Goal: Check status: Check status

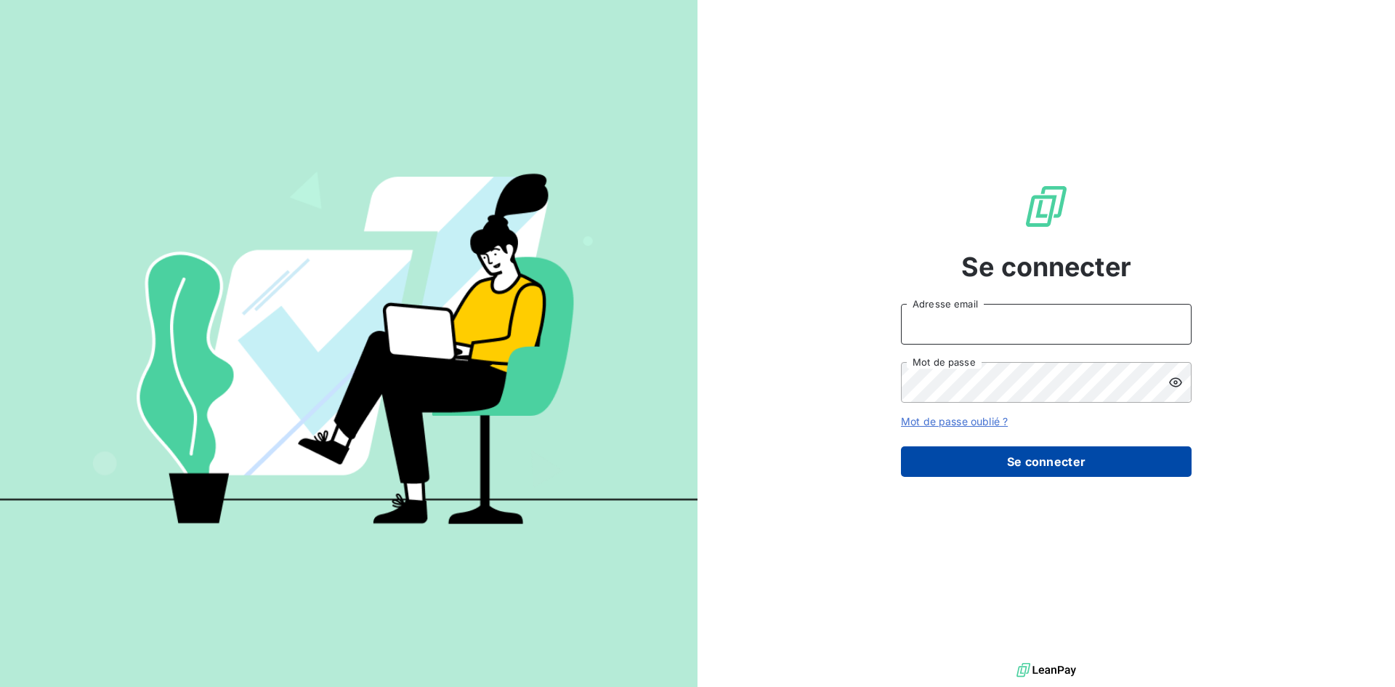
type input "[EMAIL_ADDRESS][DOMAIN_NAME]"
click at [1013, 450] on button "Se connecter" at bounding box center [1046, 461] width 291 height 31
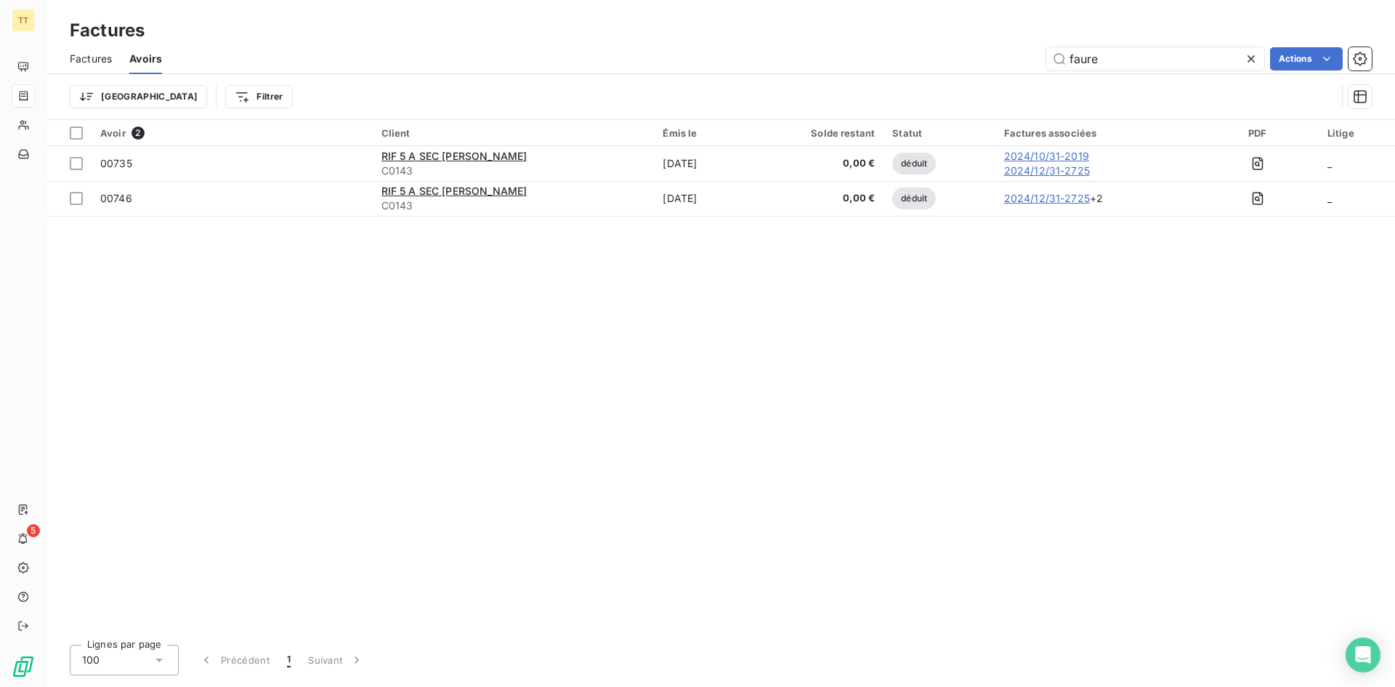
click at [110, 54] on span "Factures" at bounding box center [91, 59] width 42 height 15
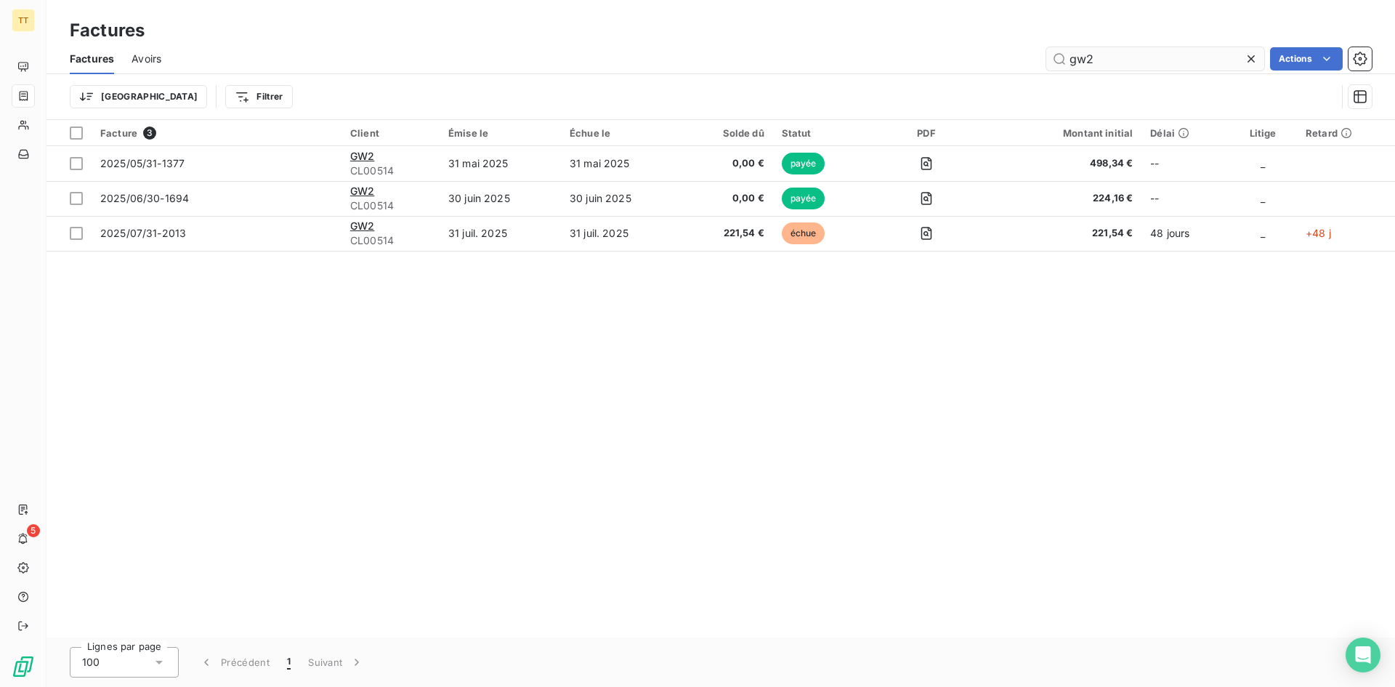
click at [1101, 60] on input "gw2" at bounding box center [1155, 58] width 218 height 23
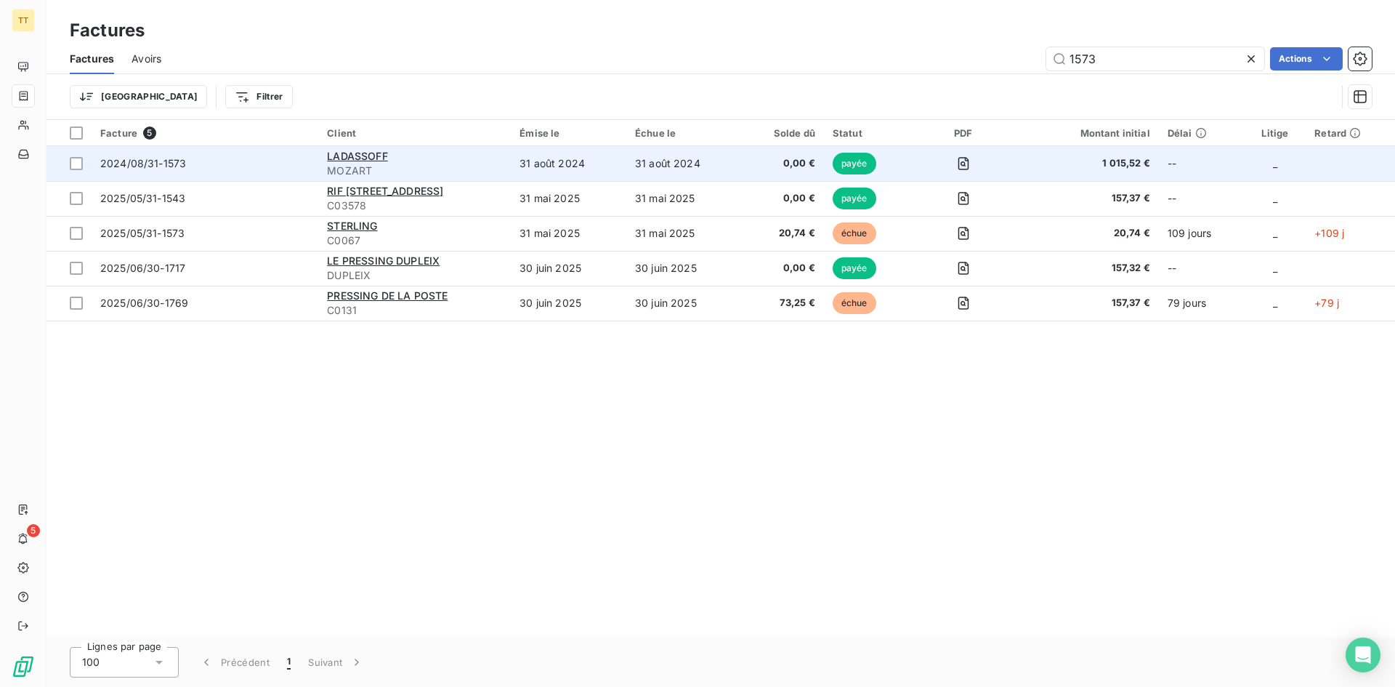
type input "1573"
click at [195, 170] on span "2024/08/31-1573" at bounding box center [204, 163] width 209 height 15
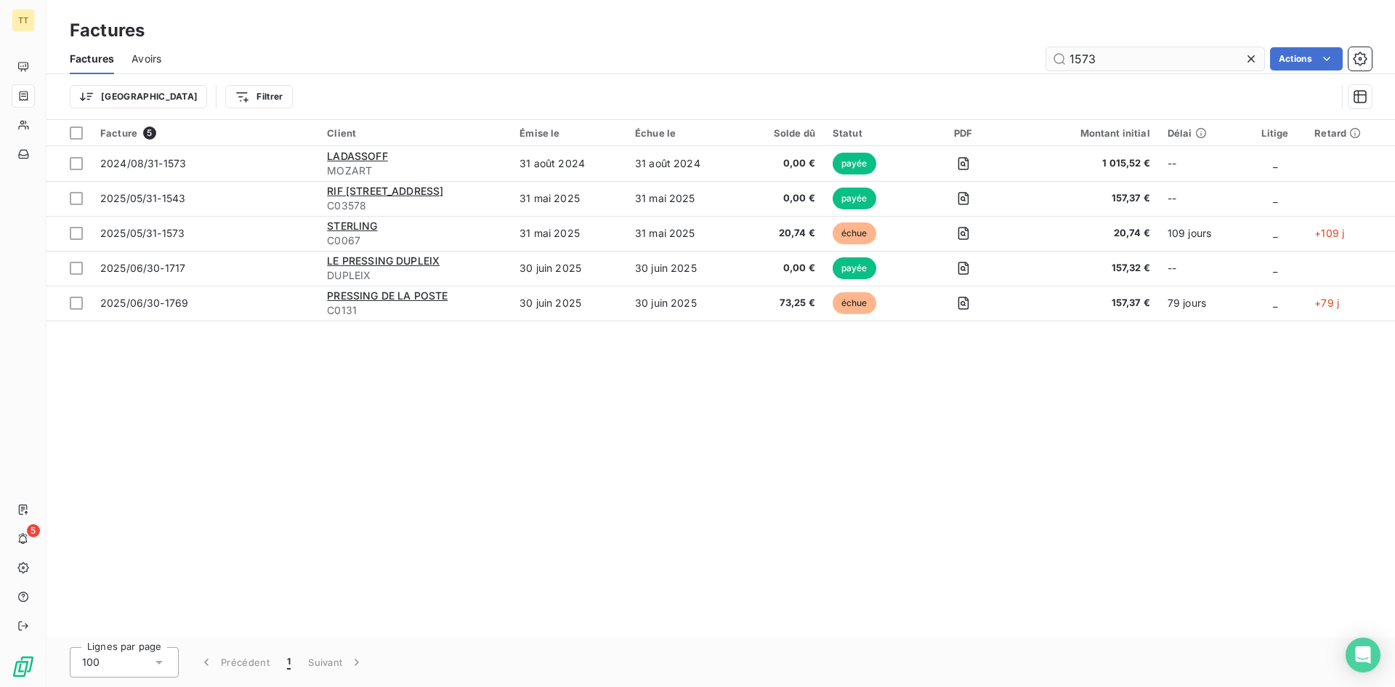
drag, startPoint x: 1181, startPoint y: 70, endPoint x: 1163, endPoint y: 59, distance: 21.0
click at [1170, 63] on input "1573" at bounding box center [1155, 58] width 218 height 23
click at [1163, 59] on input "1573" at bounding box center [1155, 58] width 218 height 23
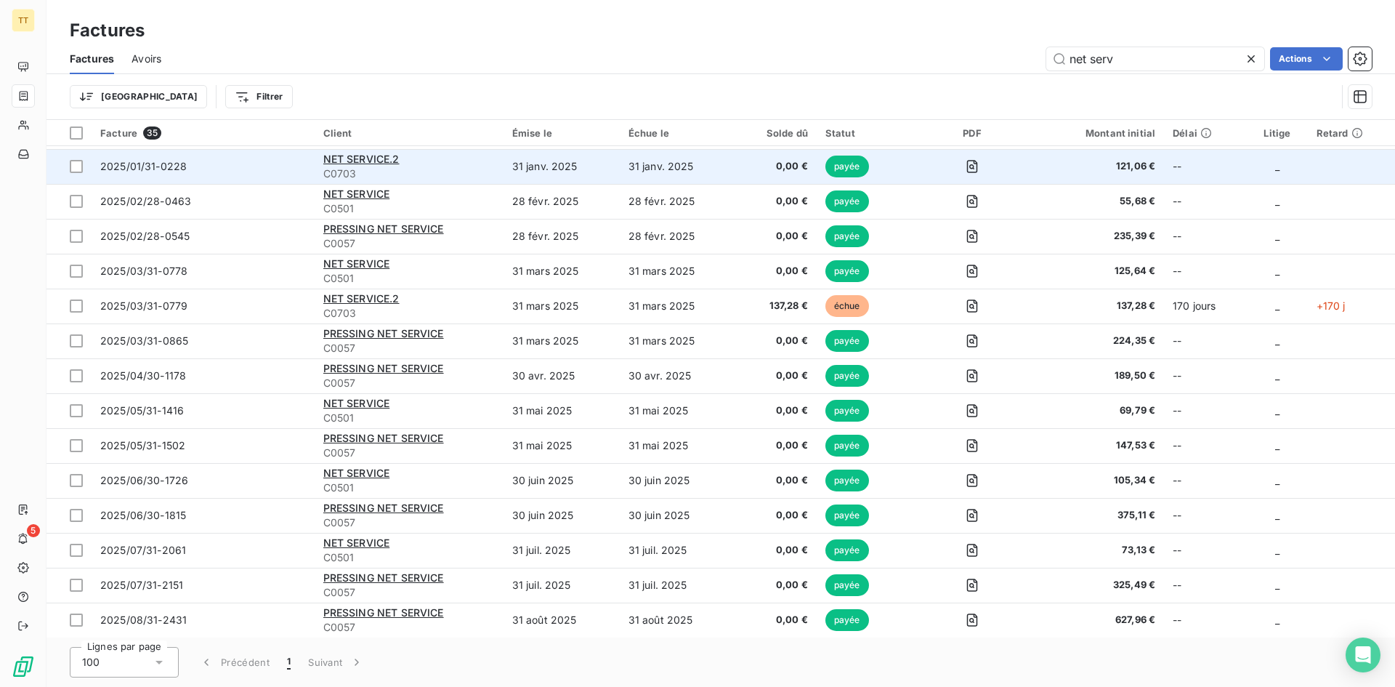
scroll to position [730, 0]
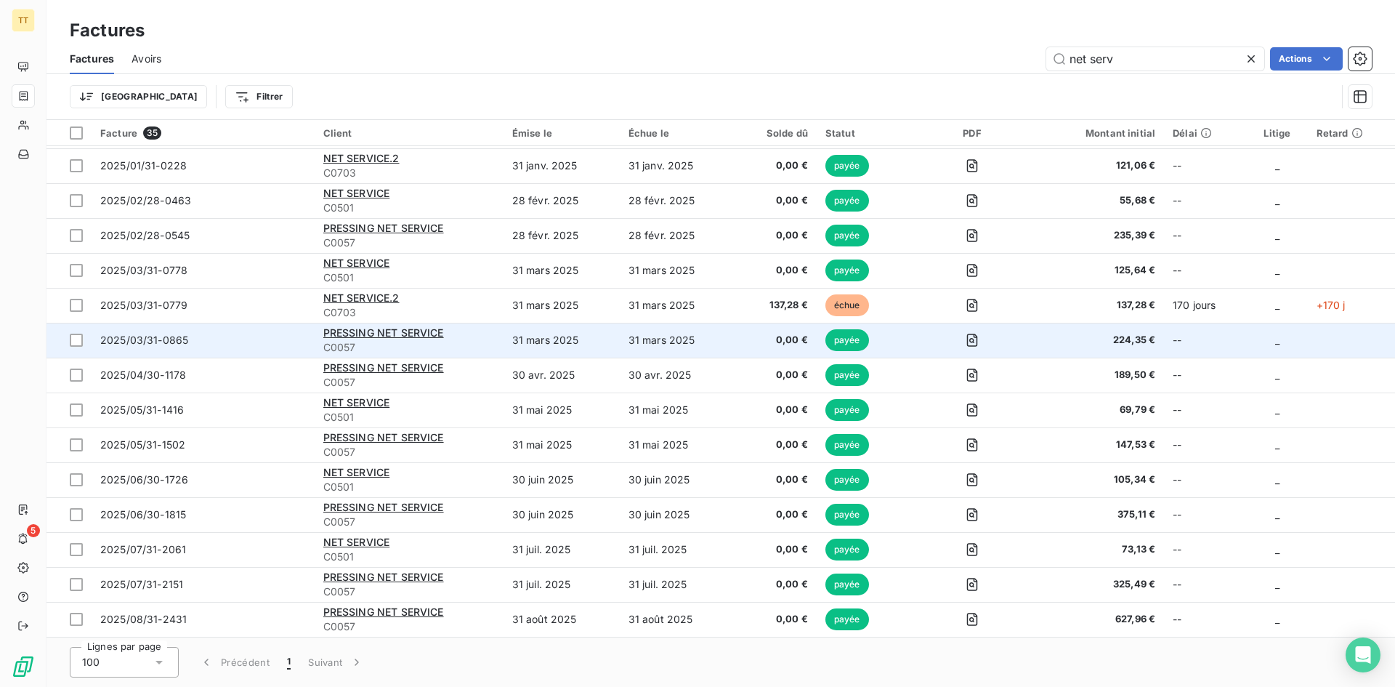
type input "net serv"
click at [480, 341] on span "C0057" at bounding box center [408, 347] width 171 height 15
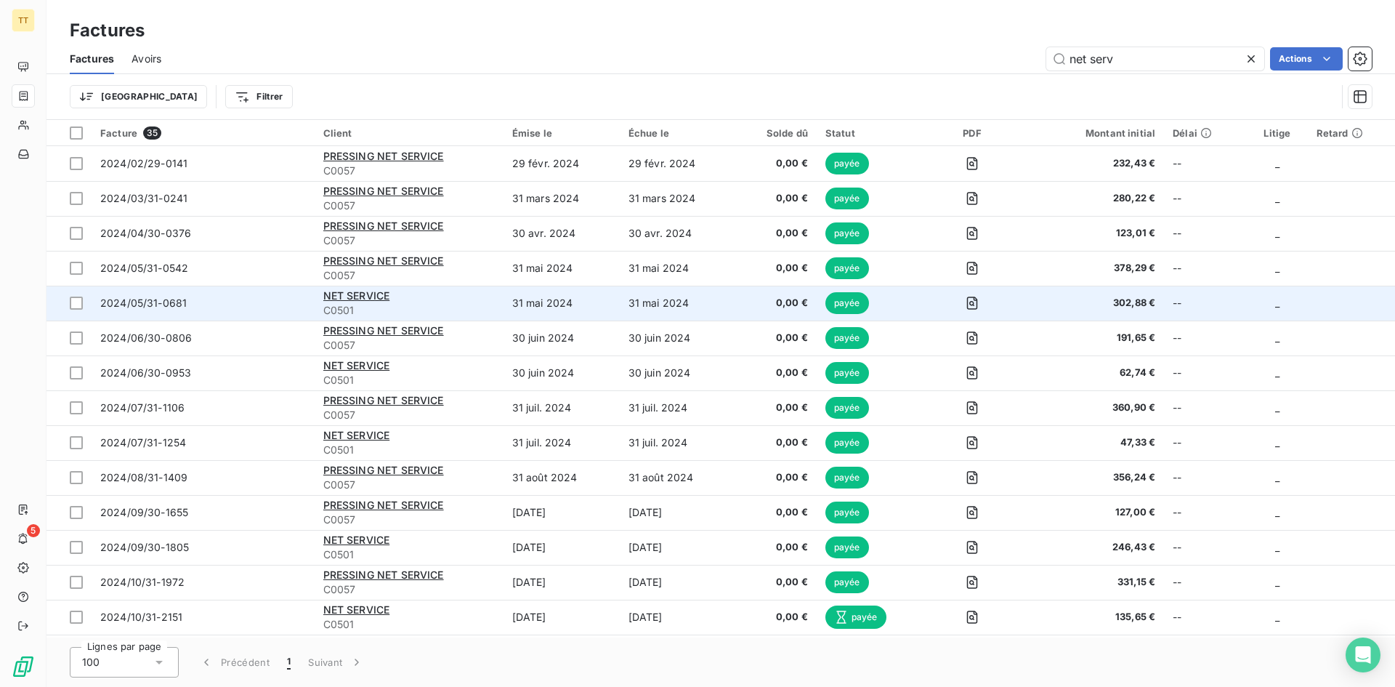
click at [429, 296] on div "NET SERVICE" at bounding box center [408, 295] width 171 height 15
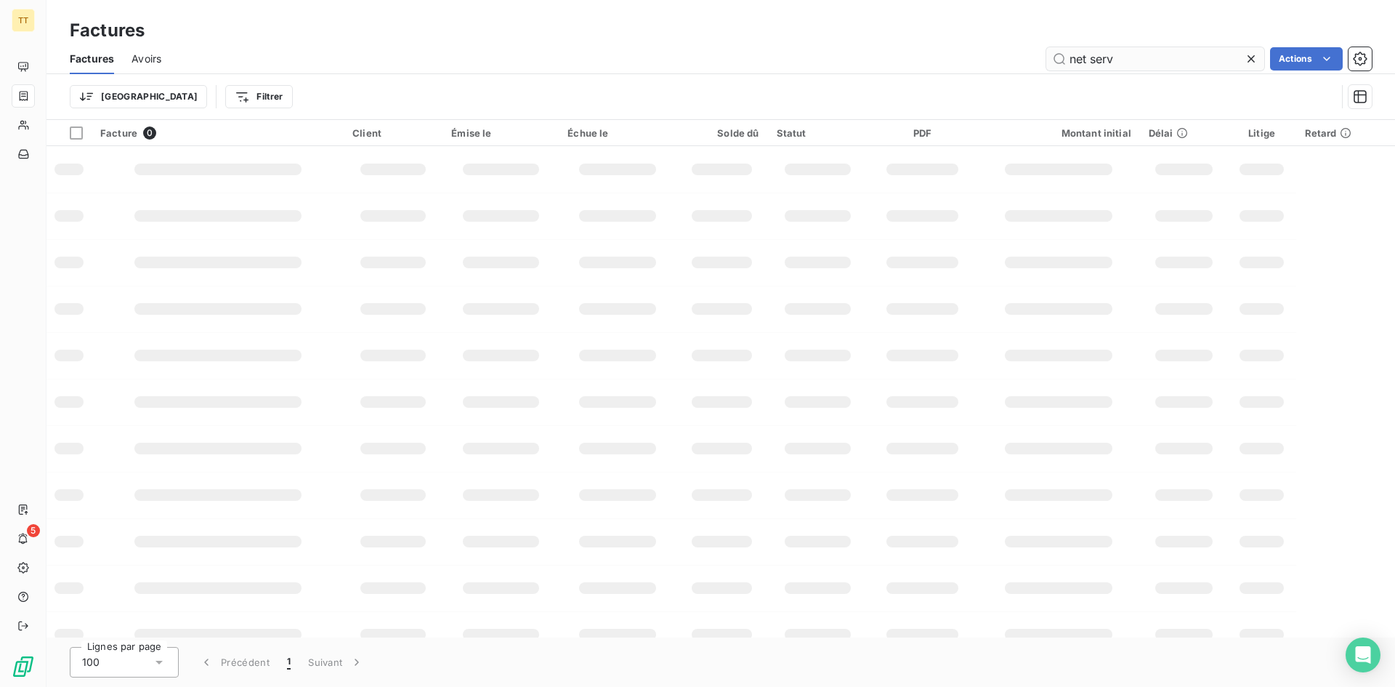
click at [1174, 49] on input "net serv" at bounding box center [1155, 58] width 218 height 23
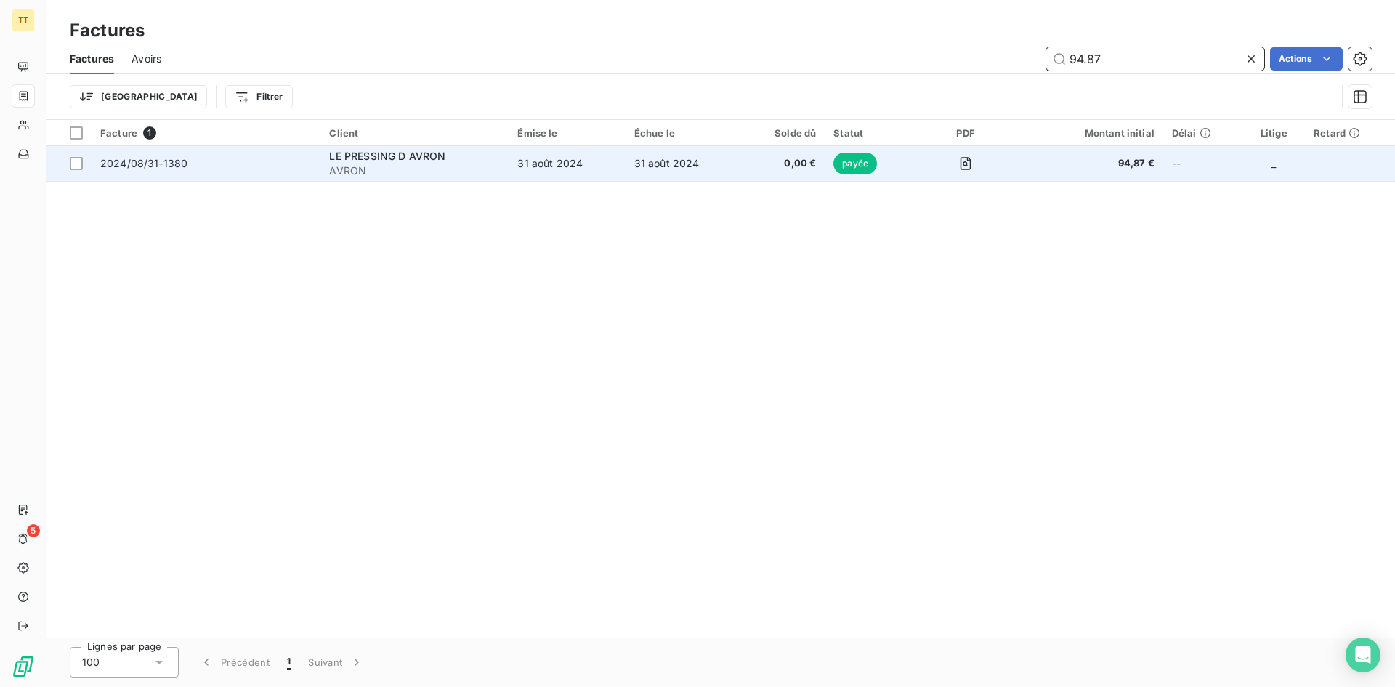
type input "94.87"
click at [718, 169] on td "31 août 2024" at bounding box center [684, 163] width 116 height 35
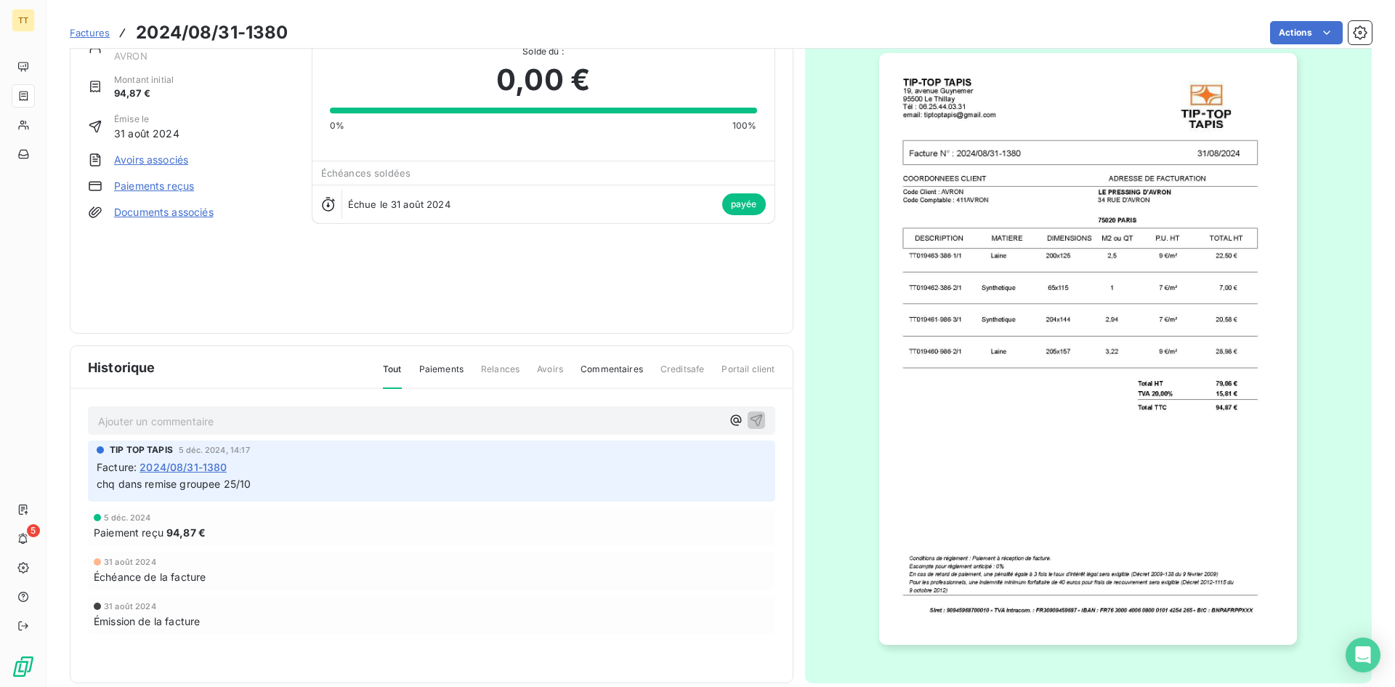
scroll to position [62, 0]
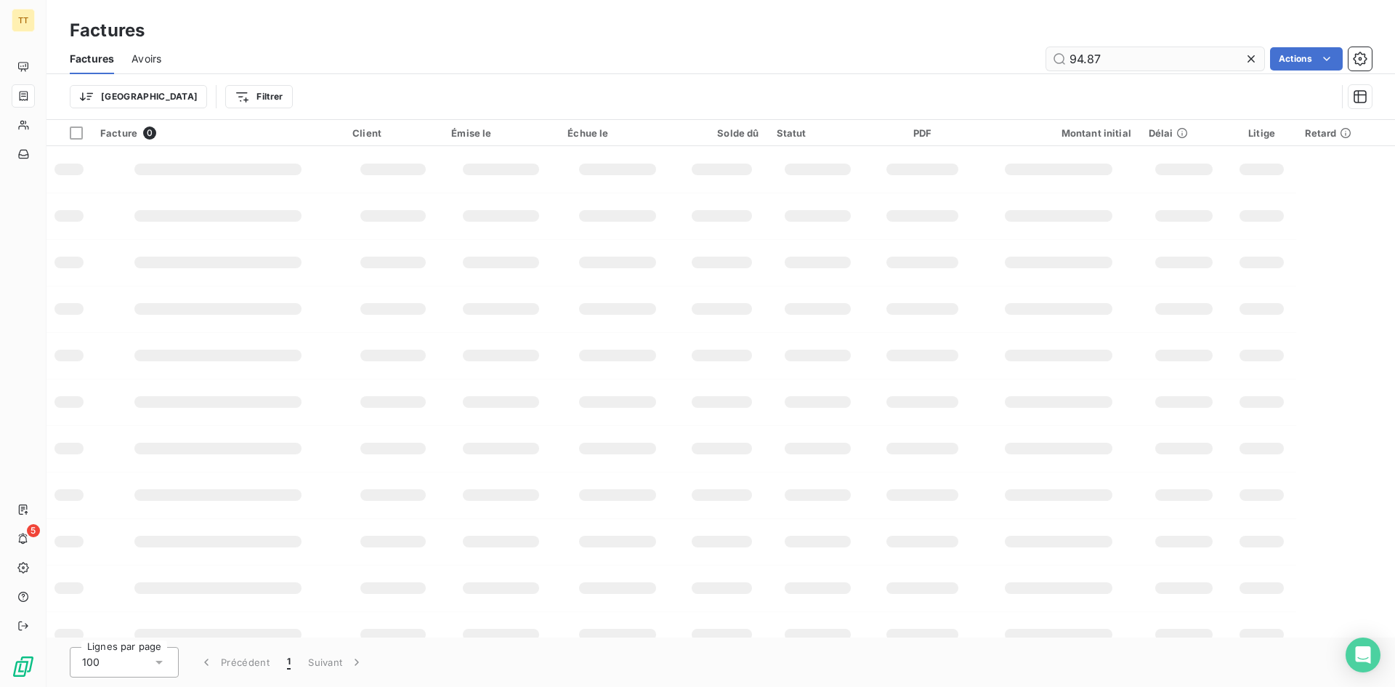
click at [1135, 51] on input "94.87" at bounding box center [1155, 58] width 218 height 23
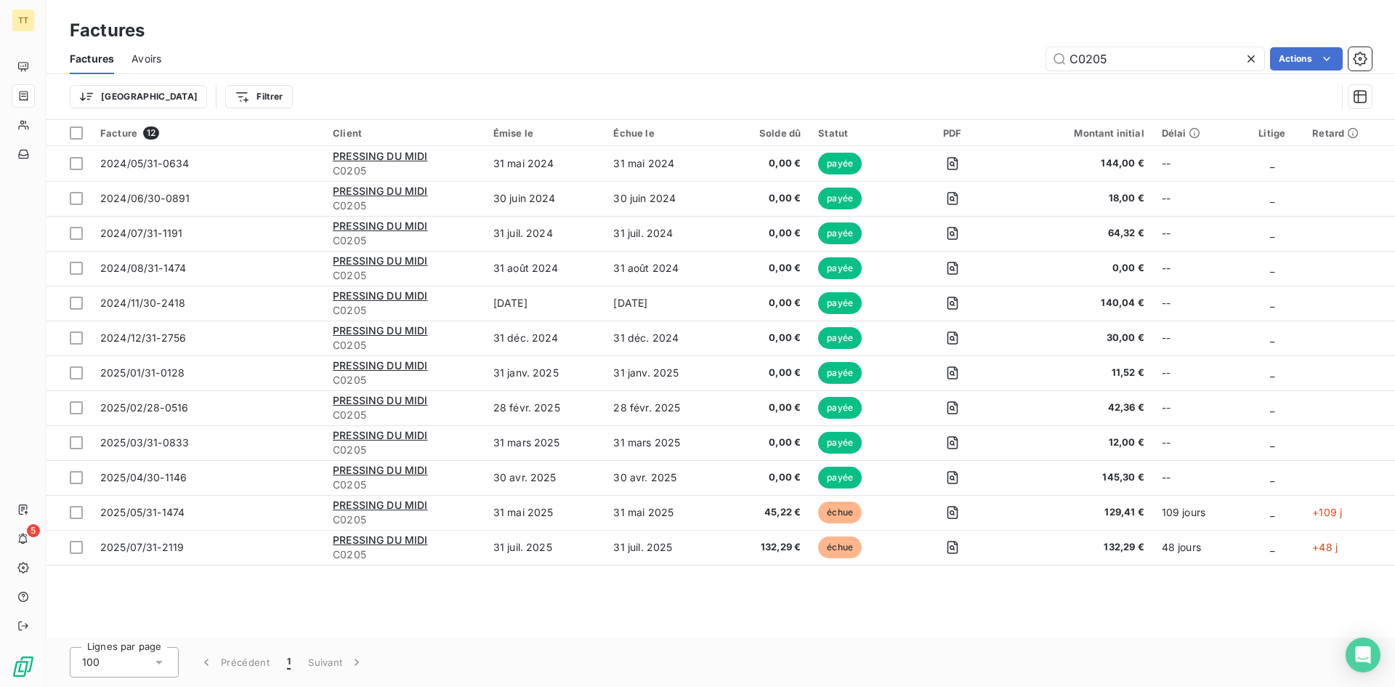
type input "C0205"
drag, startPoint x: 146, startPoint y: 48, endPoint x: 158, endPoint y: 53, distance: 13.4
click at [146, 48] on div "Avoirs" at bounding box center [147, 59] width 30 height 31
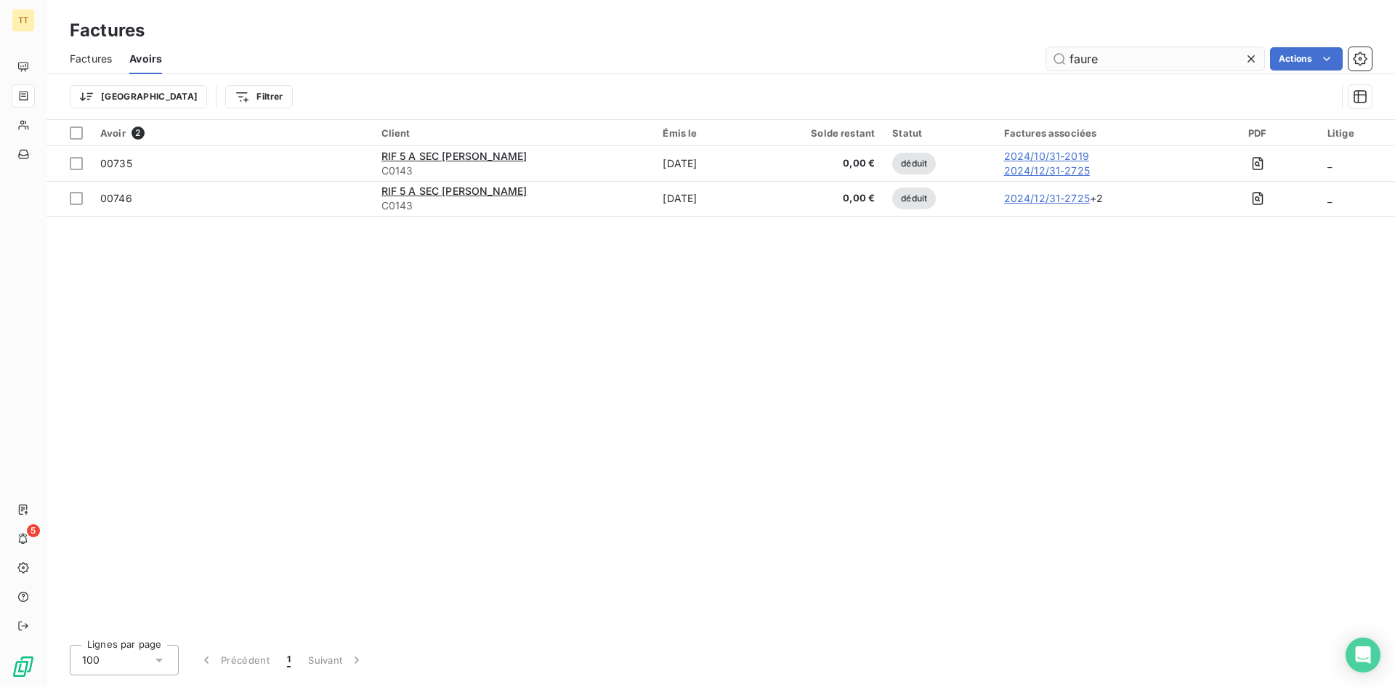
click at [1139, 55] on input "faure" at bounding box center [1155, 58] width 218 height 23
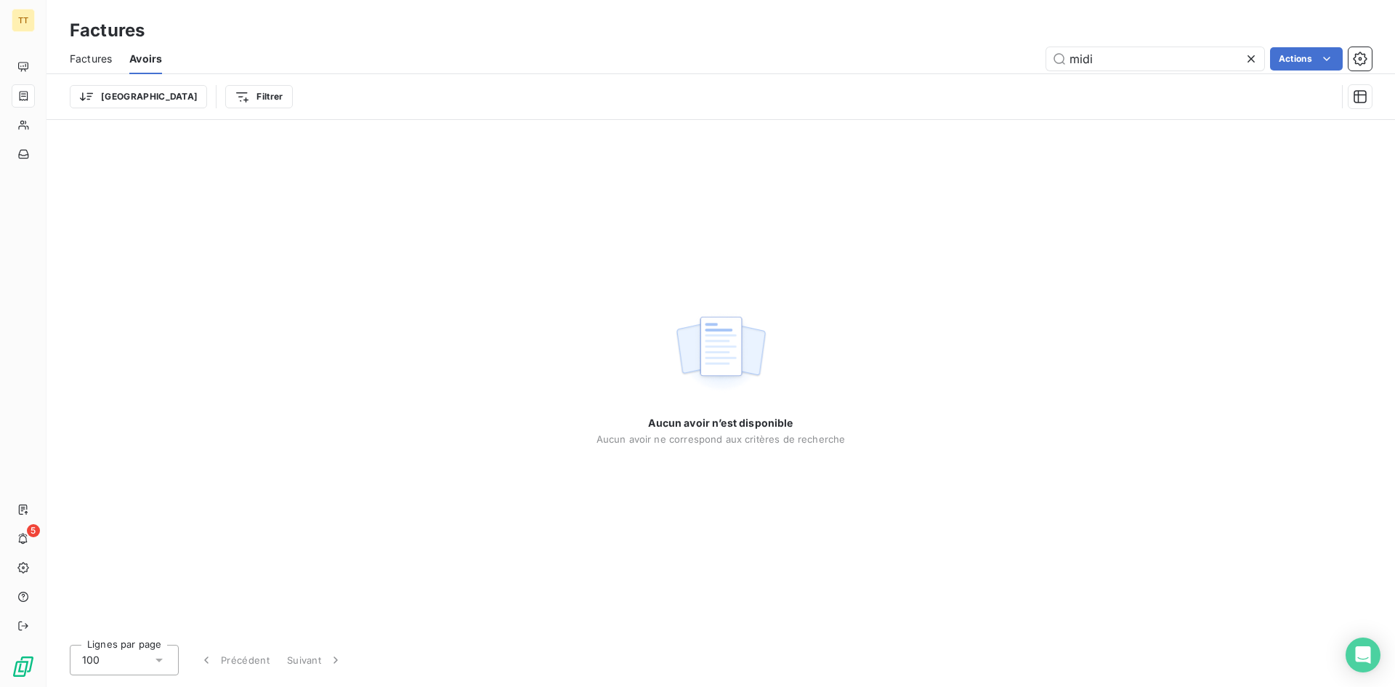
click at [108, 68] on div "Factures" at bounding box center [91, 59] width 42 height 31
type input "midi"
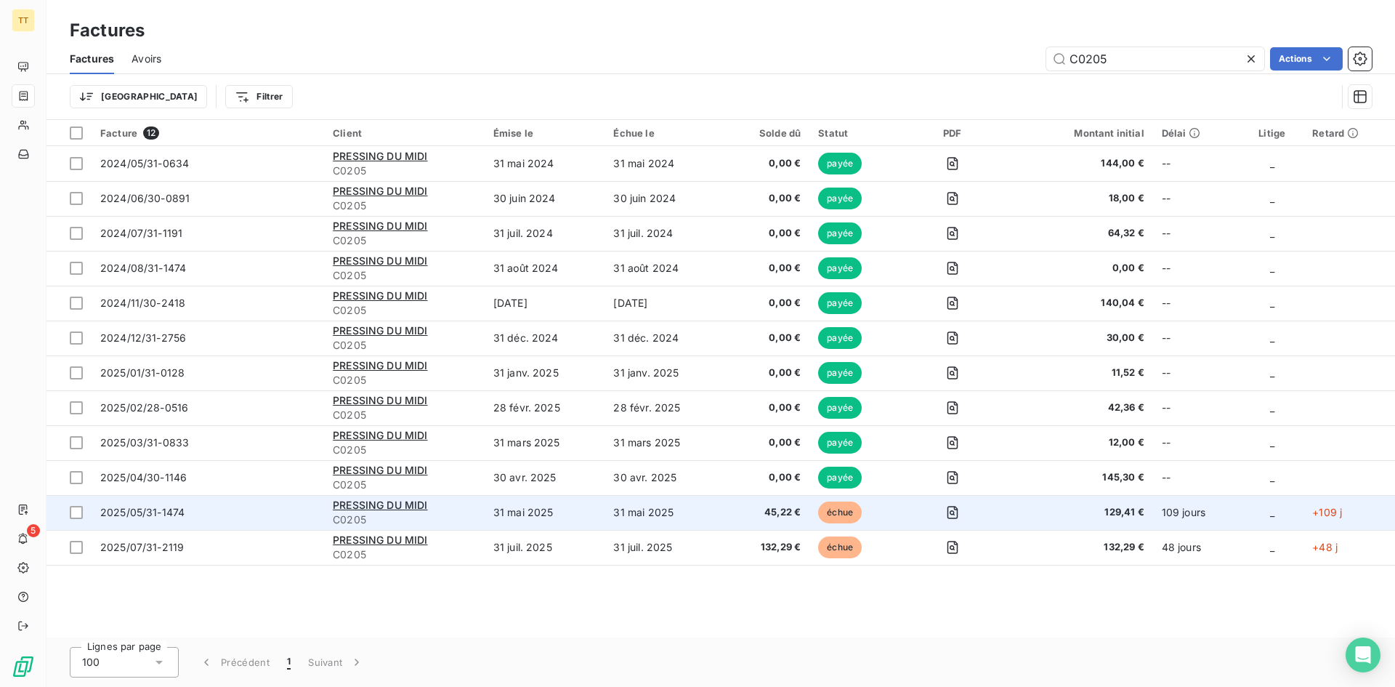
click at [768, 507] on span "45,22 €" at bounding box center [767, 512] width 67 height 15
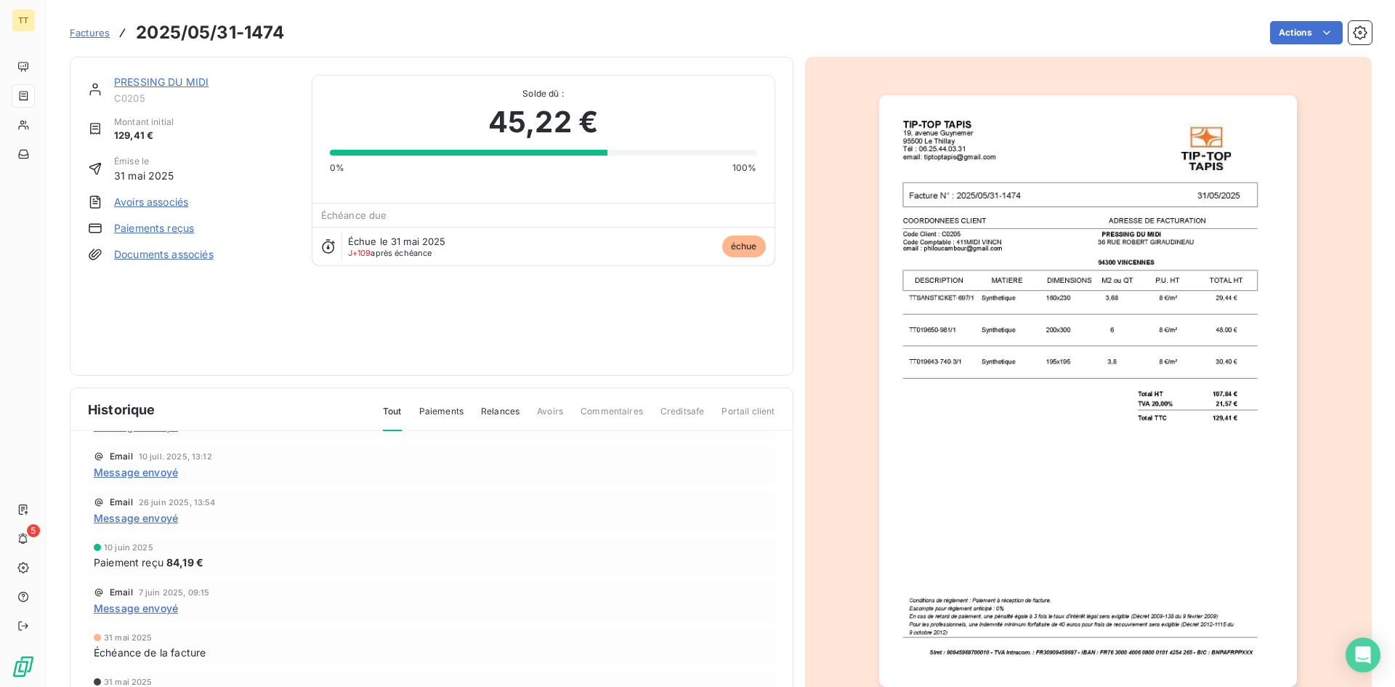
scroll to position [221, 0]
